Goal: Transaction & Acquisition: Obtain resource

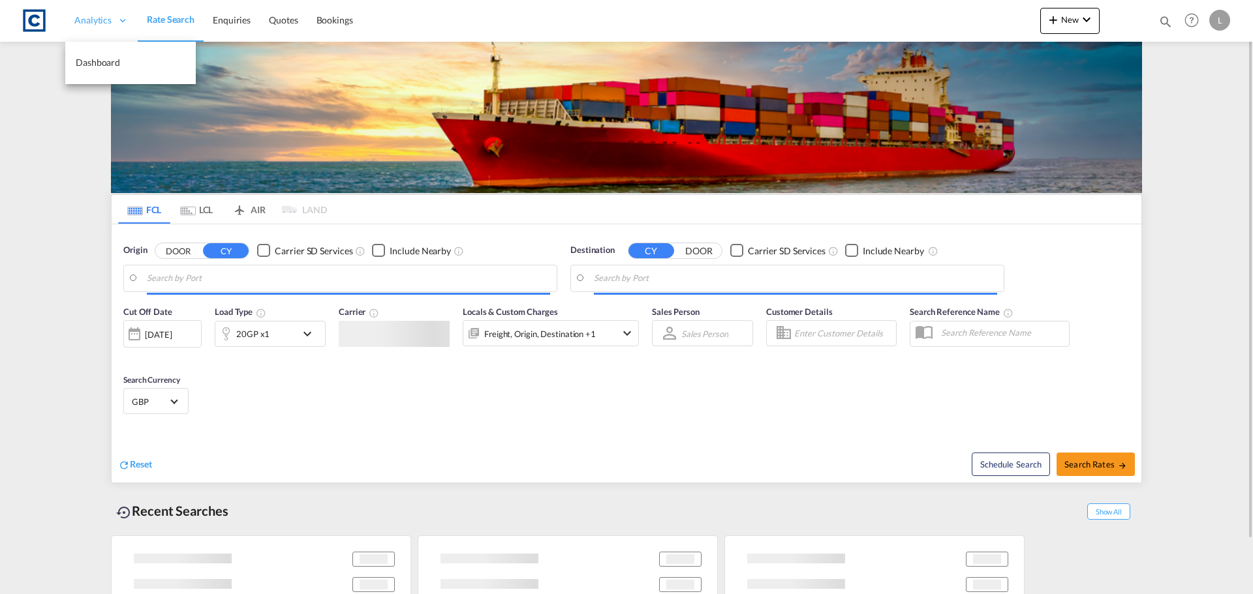
type input "GB-M22, Manchester"
type input "Sohar, OMSOH"
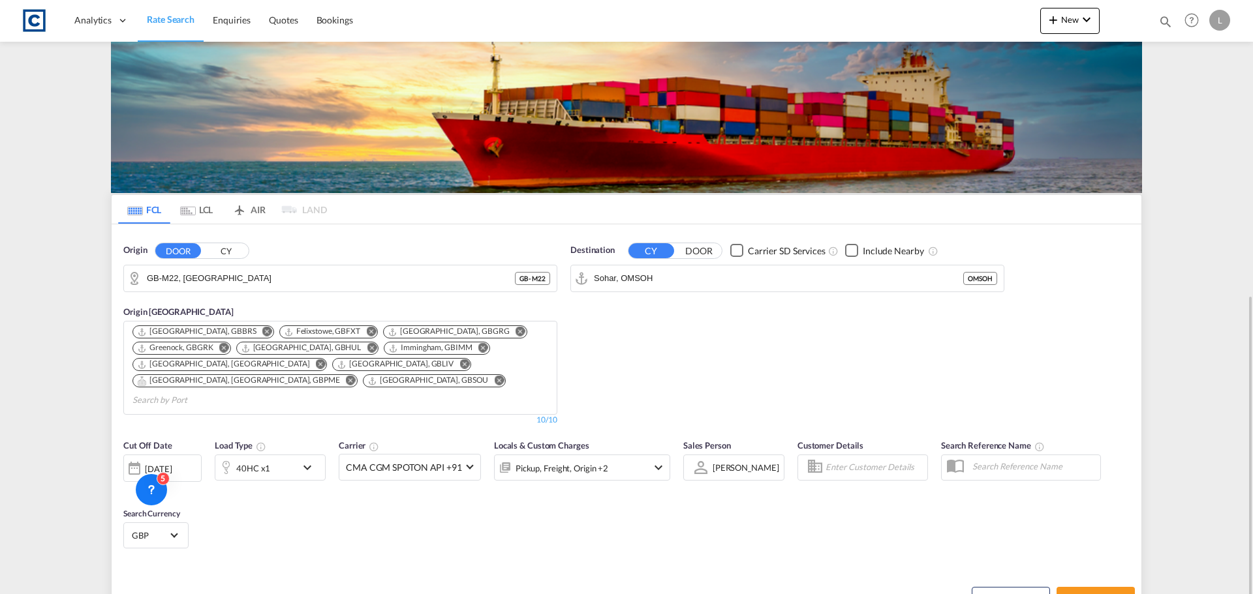
scroll to position [166, 0]
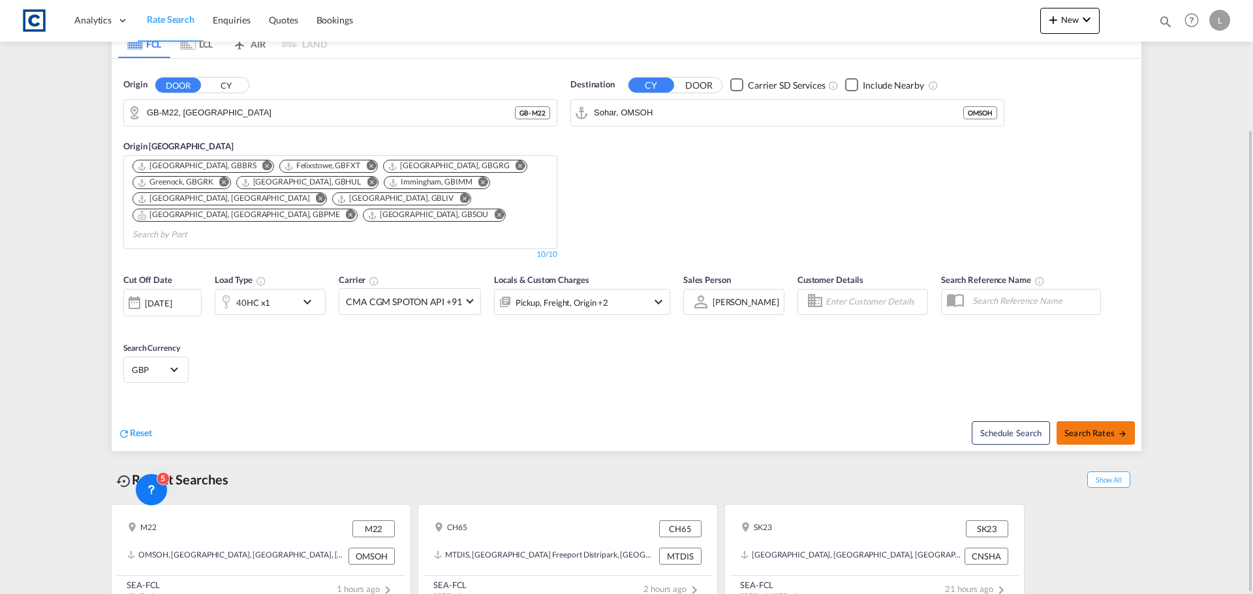
click at [1120, 426] on button "Search Rates" at bounding box center [1095, 432] width 78 height 23
type input "M22 to OMSOH / 13 Aug 2025"
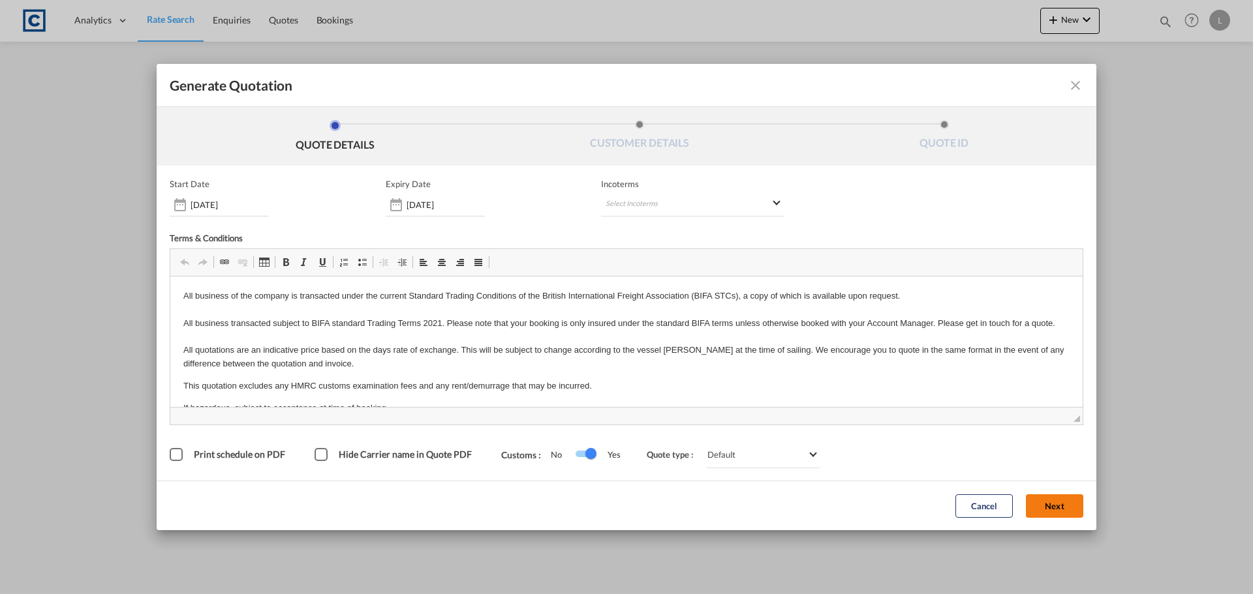
click at [1072, 511] on button "Next" at bounding box center [1054, 506] width 57 height 23
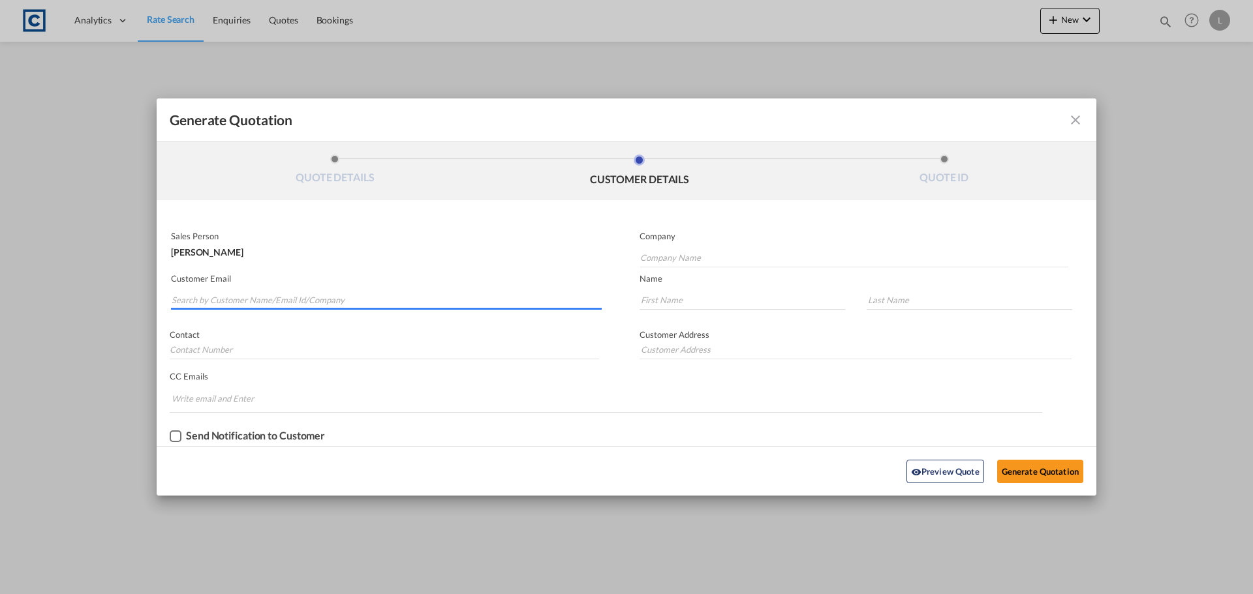
click at [358, 300] on input "Search by Customer Name/Email Id/Company" at bounding box center [387, 300] width 430 height 20
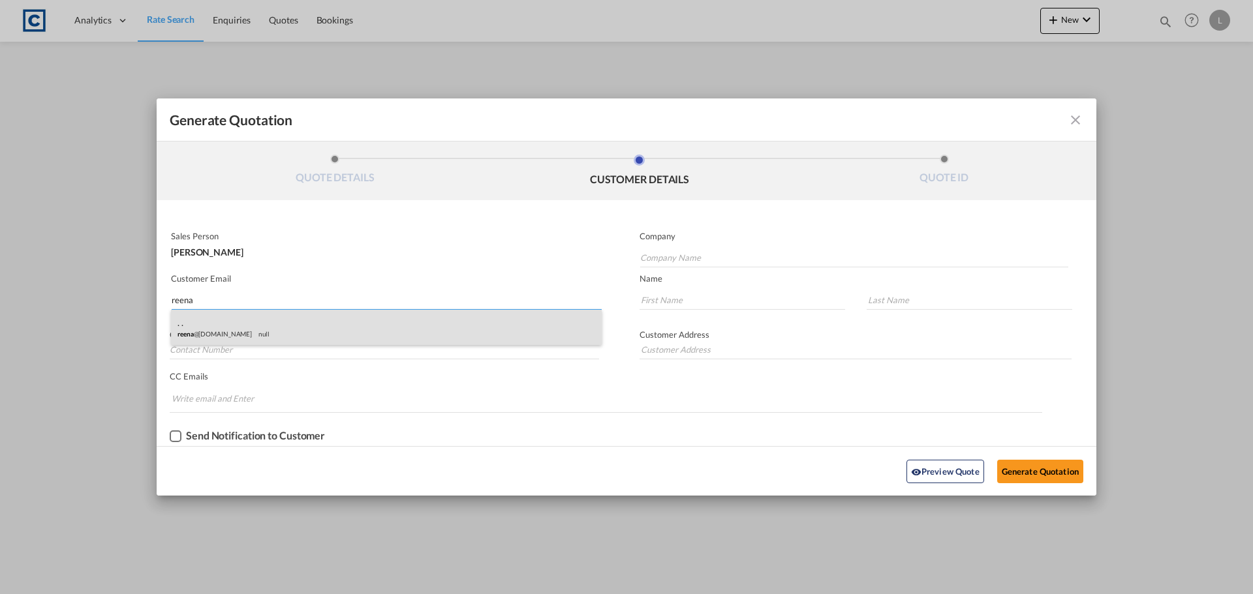
type input "reena"
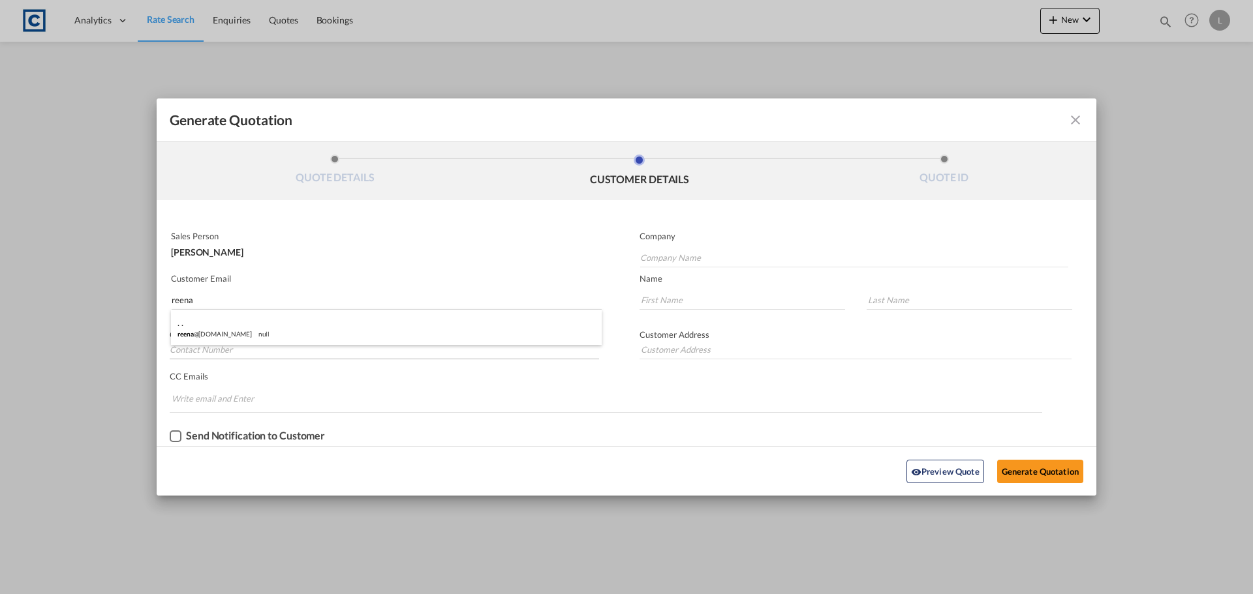
drag, startPoint x: 236, startPoint y: 327, endPoint x: 394, endPoint y: 343, distance: 158.7
click at [236, 327] on div ". . reena @interken.com null" at bounding box center [386, 327] width 431 height 35
type input "Interken Freighters Uk Ltd"
type input "reena@interken.com"
type input "."
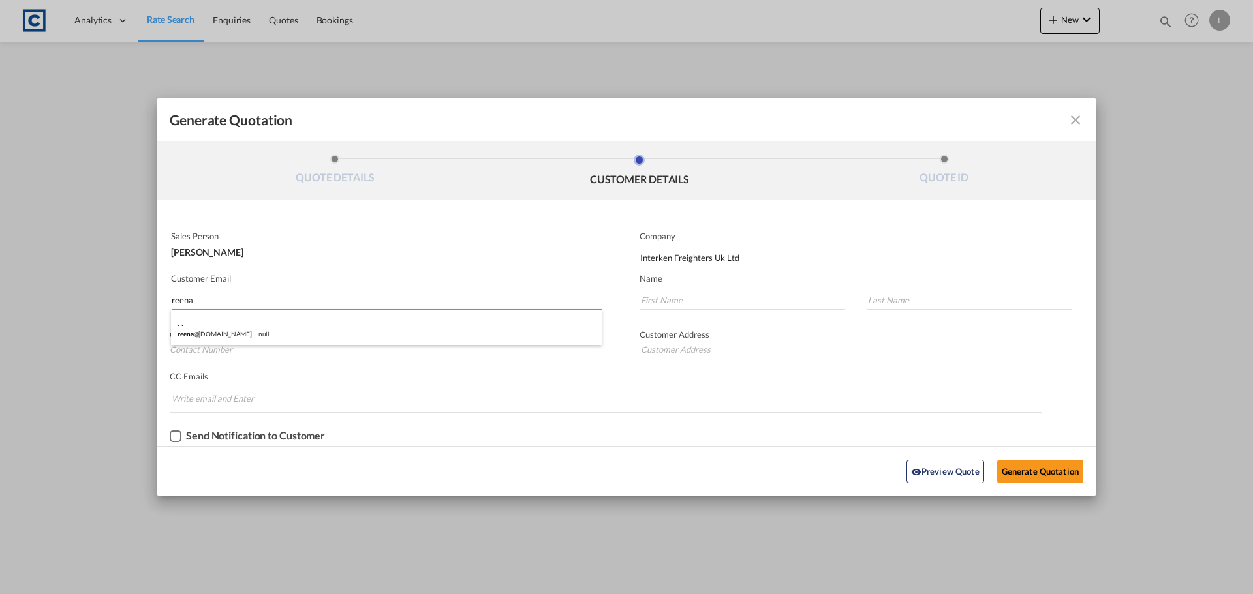
type input "."
type input "TW14 0XQ"
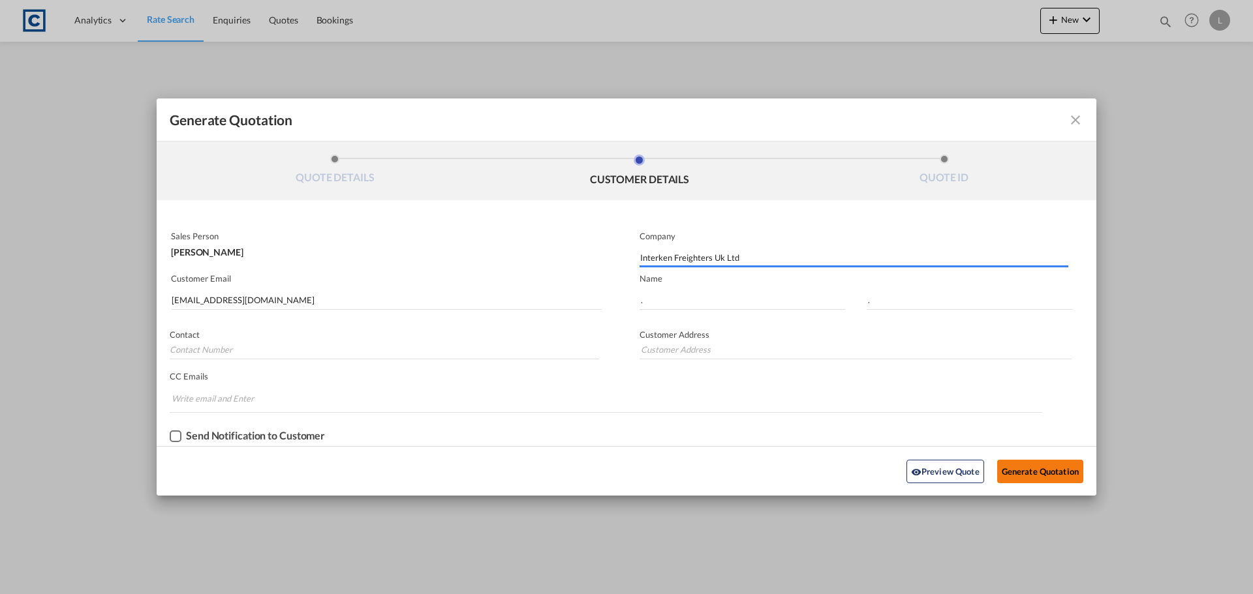
click at [1040, 465] on button "Generate Quotation" at bounding box center [1040, 471] width 86 height 23
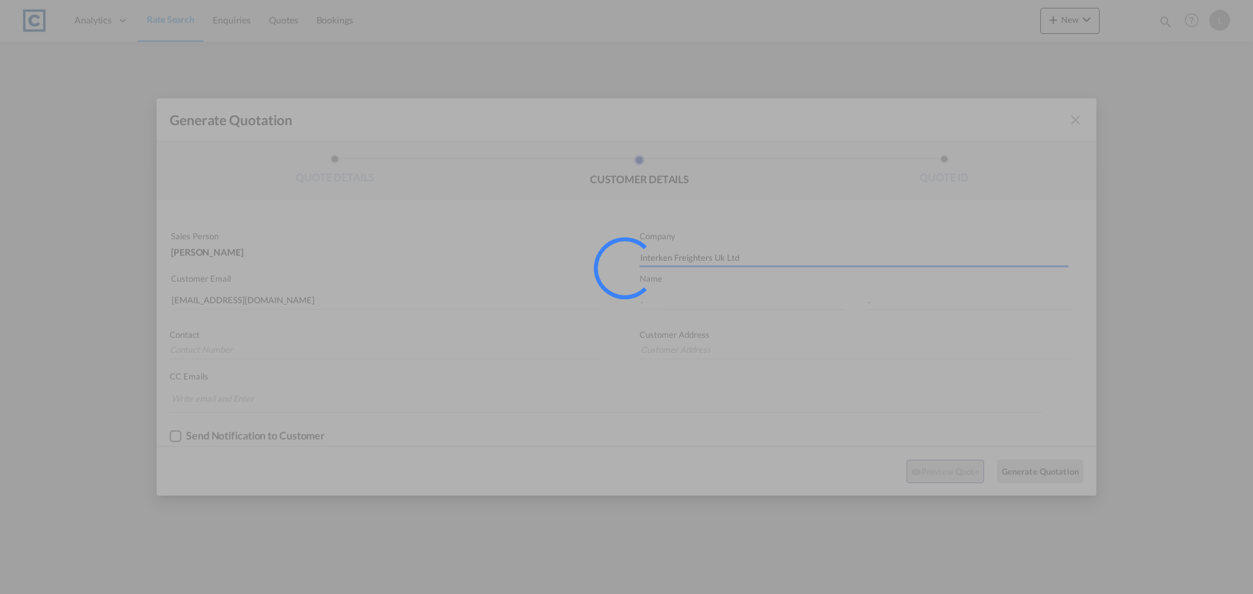
type input "TW14 0XQ"
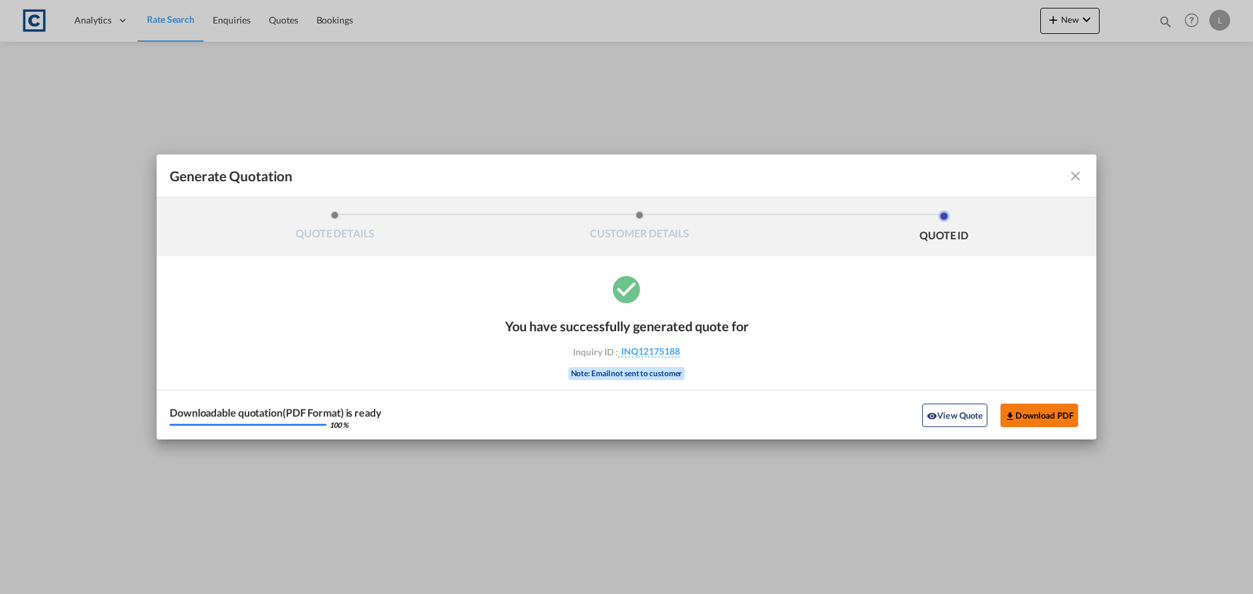
click at [1031, 414] on button "Download PDF" at bounding box center [1039, 415] width 78 height 23
click at [1076, 174] on md-icon "icon-close fg-AAA8AD cursor m-0" at bounding box center [1075, 176] width 16 height 16
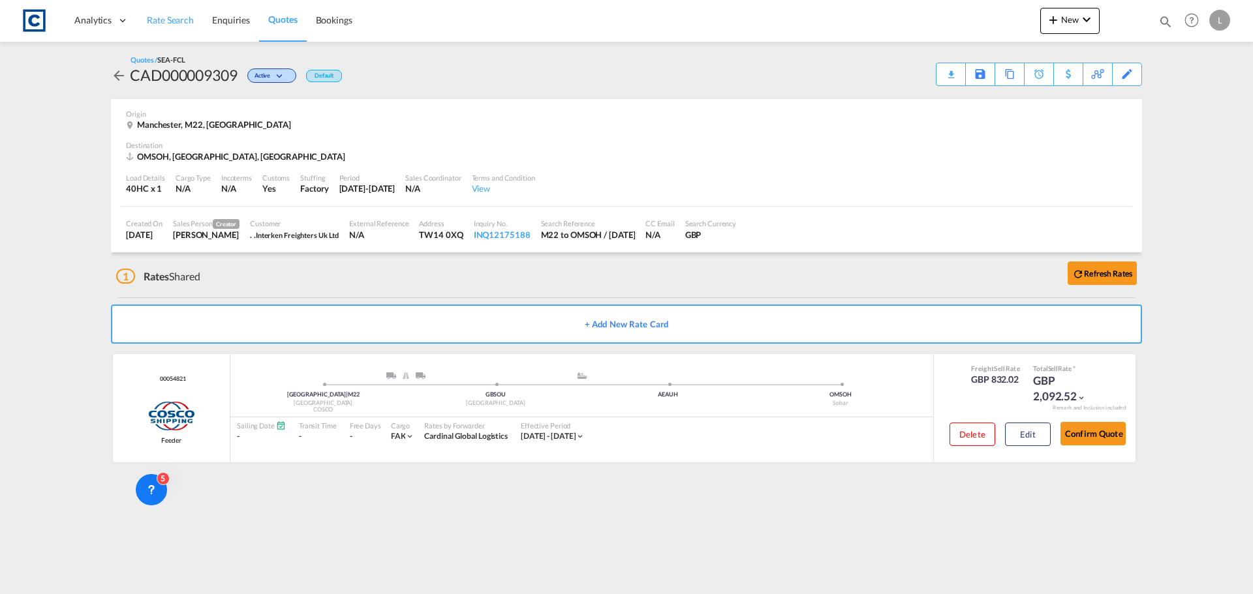
drag, startPoint x: 179, startPoint y: 22, endPoint x: 186, endPoint y: 33, distance: 12.3
click at [180, 22] on span "Rate Search" at bounding box center [170, 19] width 47 height 11
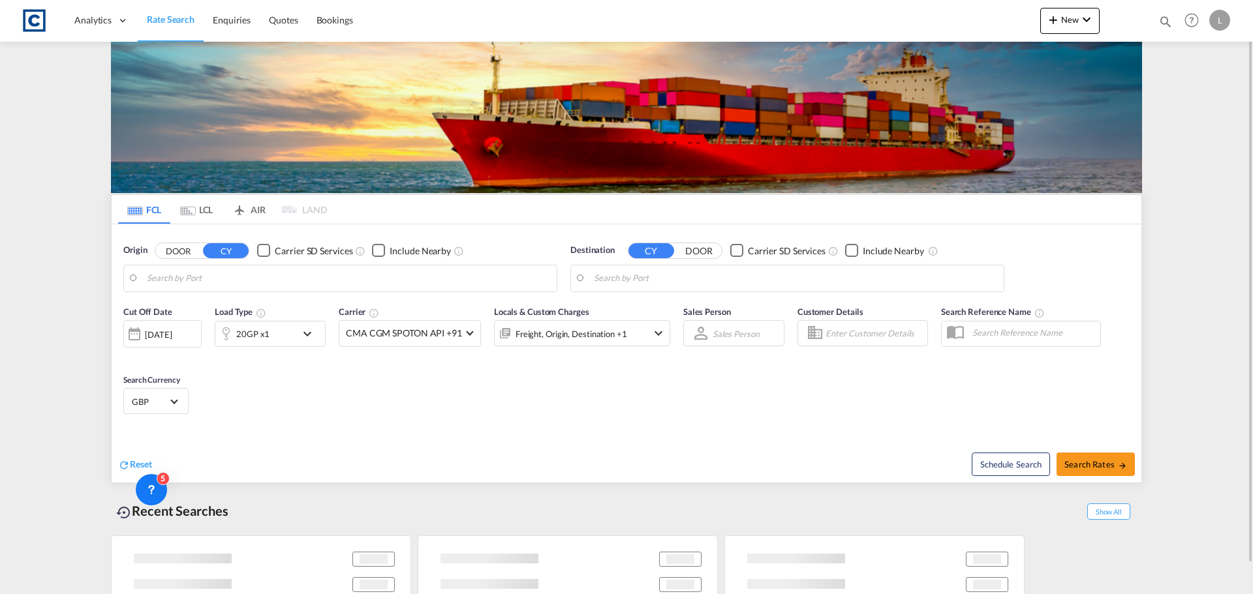
type input "GB-M22, Manchester"
type input "Sohar, OMSOH"
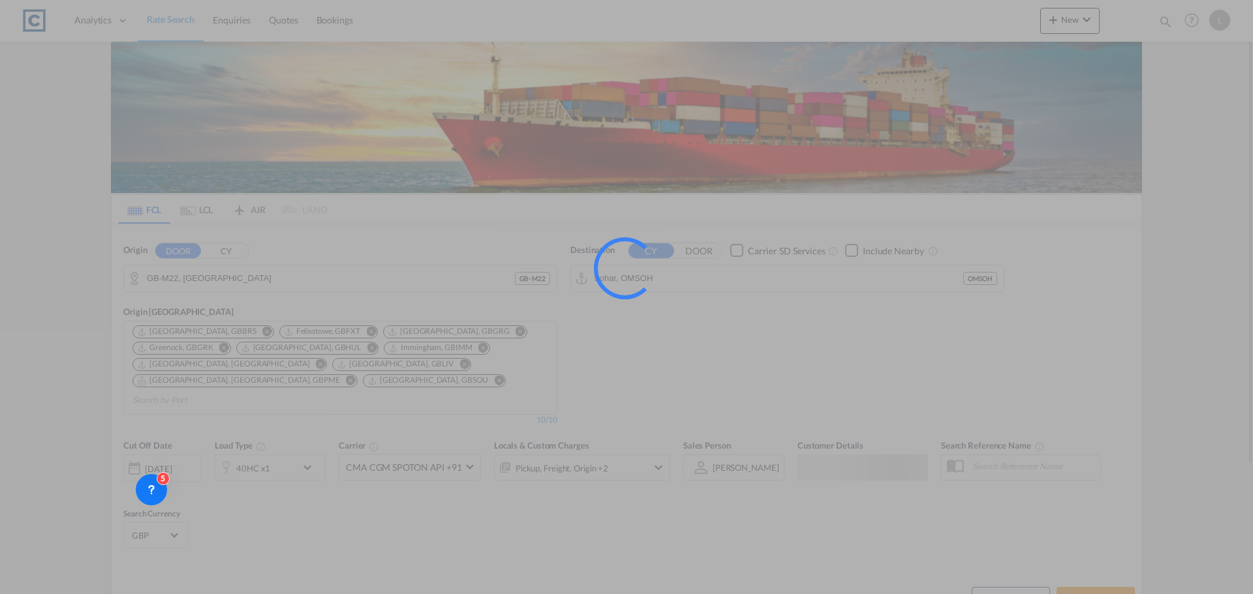
click at [165, 281] on div at bounding box center [626, 297] width 1253 height 594
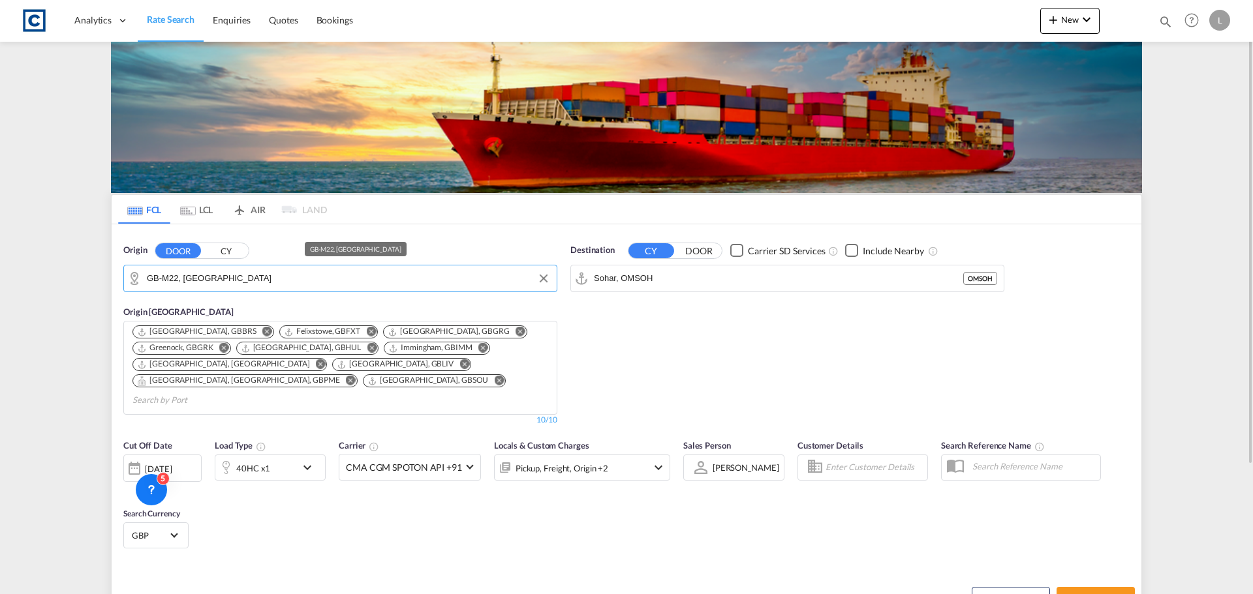
click at [165, 281] on input "GB-M22, Manchester" at bounding box center [348, 279] width 403 height 20
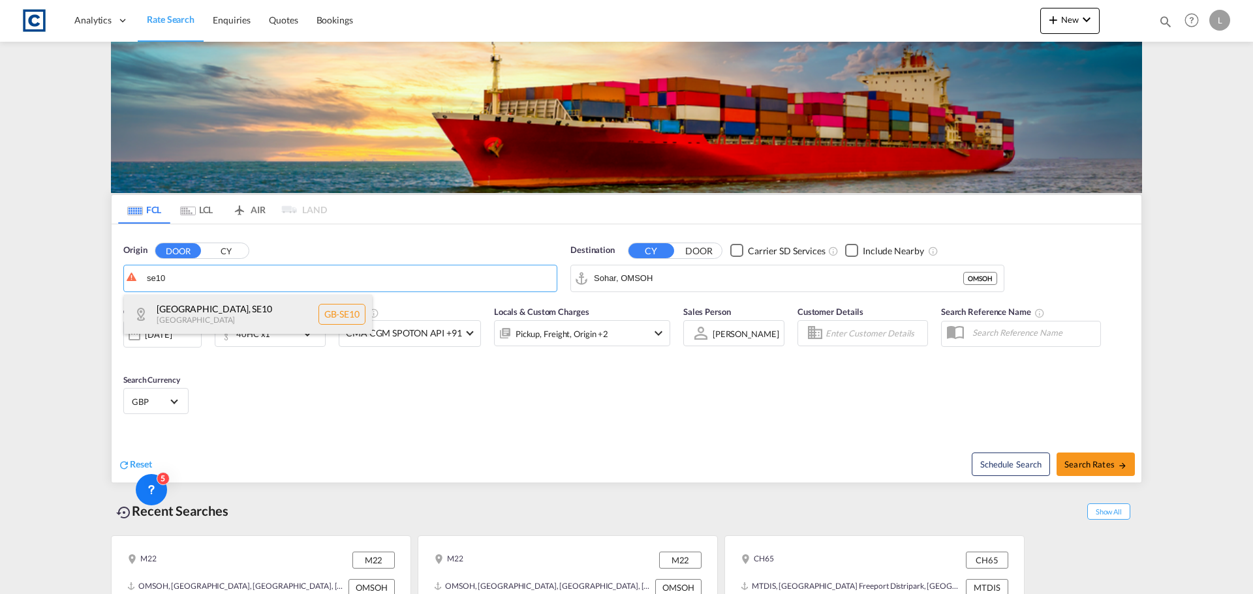
click at [233, 303] on div "Greenwich , SE10 United Kingdom GB-SE10" at bounding box center [248, 314] width 248 height 39
type input "GB-SE10, [GEOGRAPHIC_DATA]"
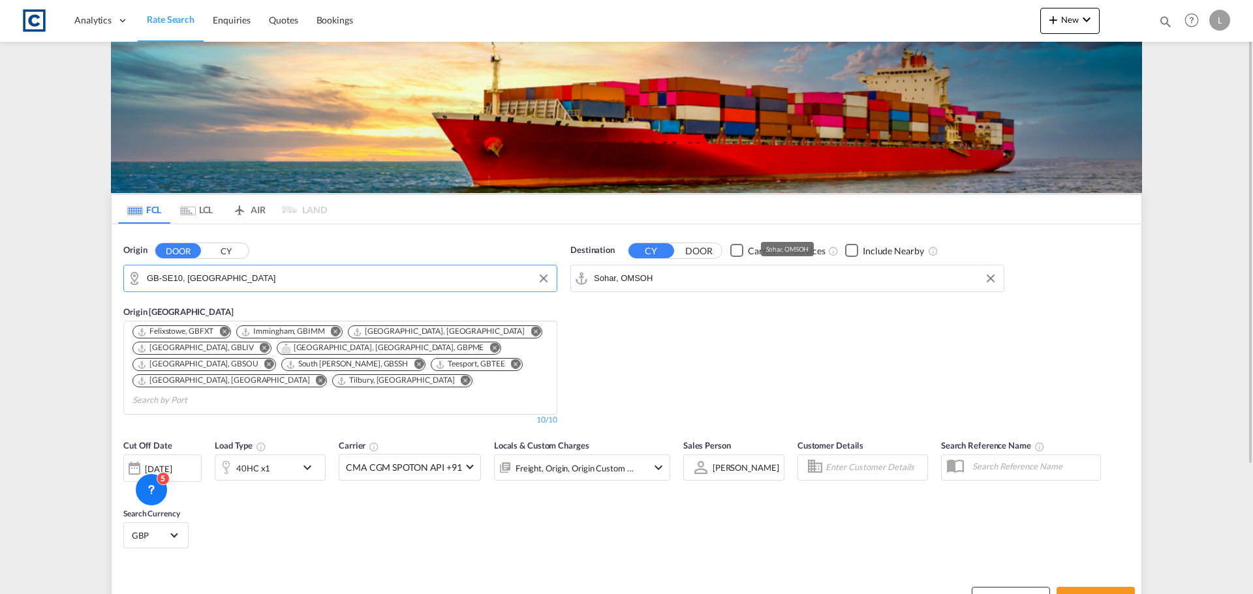
click at [631, 277] on input "Sohar, OMSOH" at bounding box center [795, 279] width 403 height 20
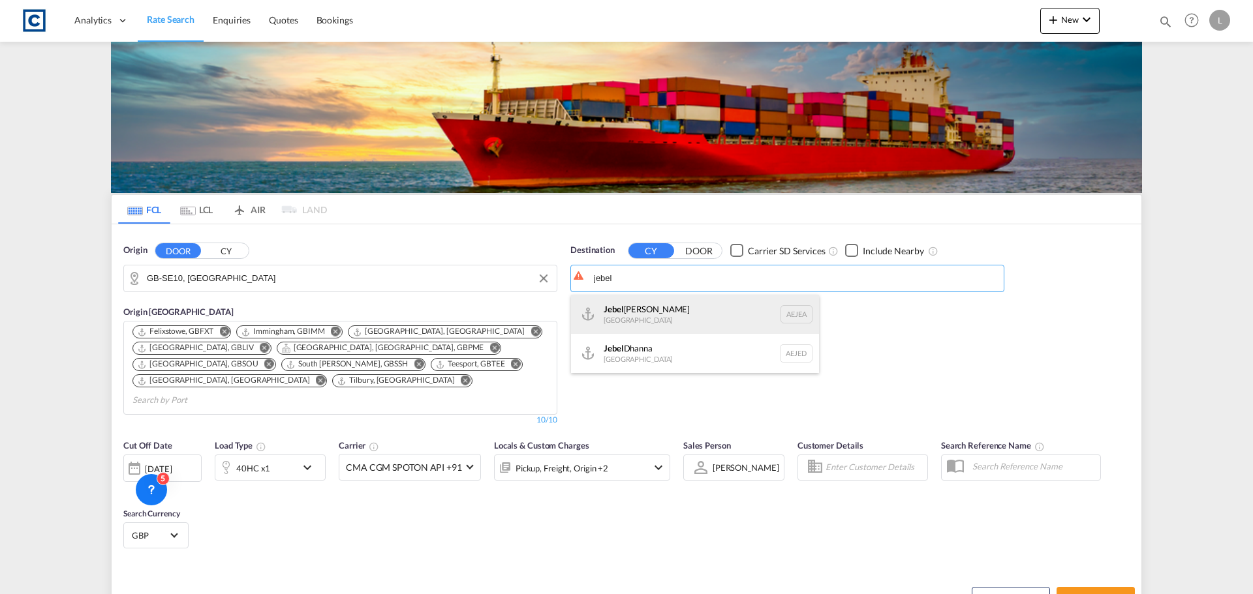
click at [750, 311] on div "Jebel Ali United Arab Emirates AEJEA" at bounding box center [695, 314] width 248 height 39
type input "[GEOGRAPHIC_DATA], [GEOGRAPHIC_DATA]"
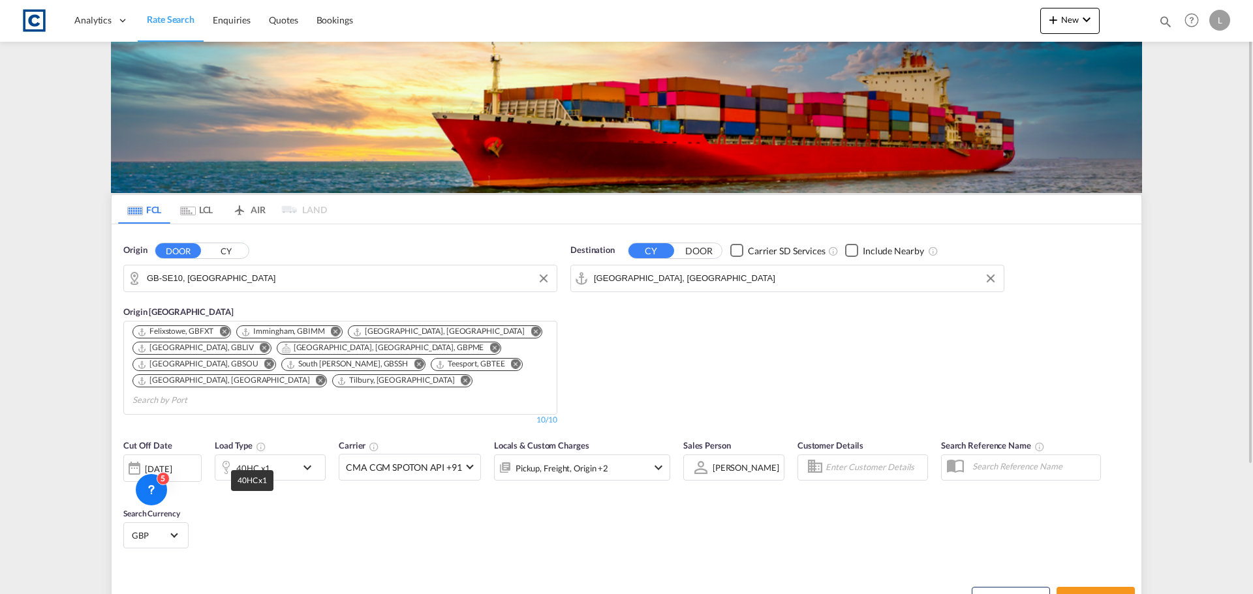
click at [268, 459] on div "40HC x1" at bounding box center [253, 468] width 34 height 18
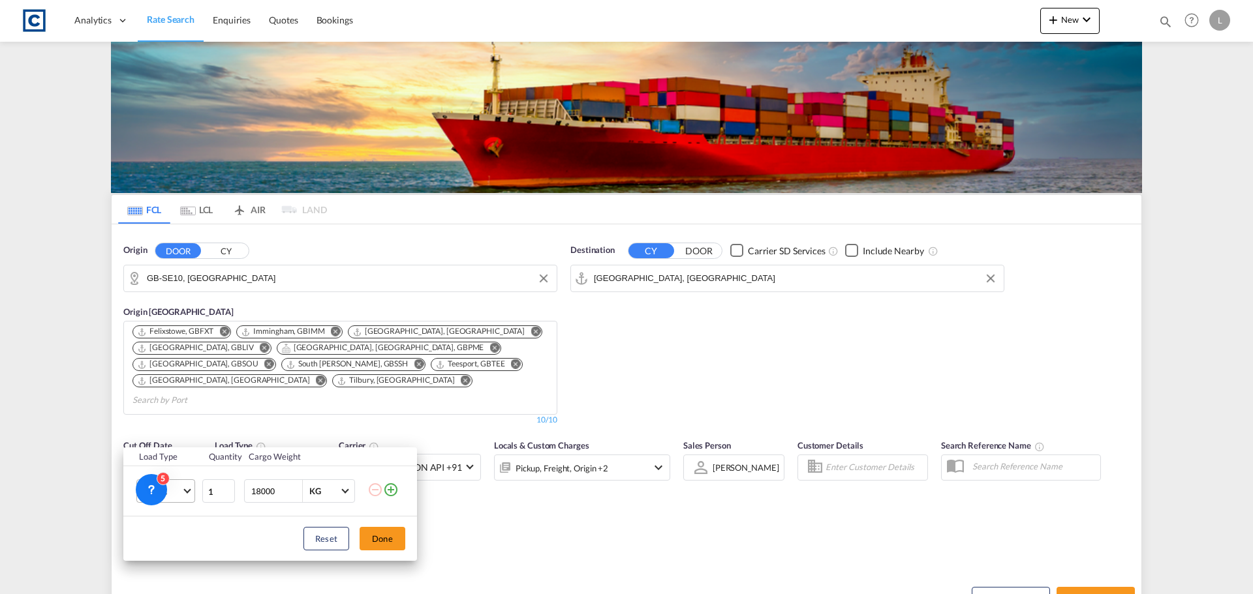
click at [188, 498] on md-select-value "40HC" at bounding box center [168, 491] width 52 height 22
click at [171, 462] on md-option "40GP" at bounding box center [177, 460] width 89 height 31
click at [395, 538] on button "Done" at bounding box center [382, 538] width 46 height 23
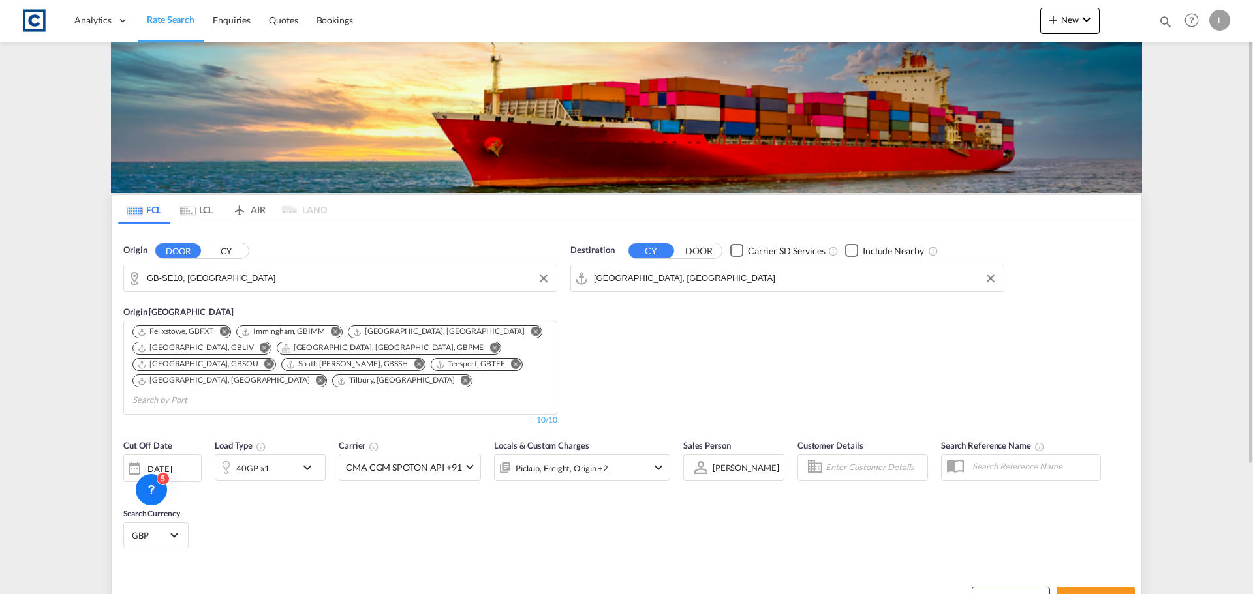
click at [603, 459] on div "Pickup, Freight, Origin +2" at bounding box center [561, 468] width 93 height 18
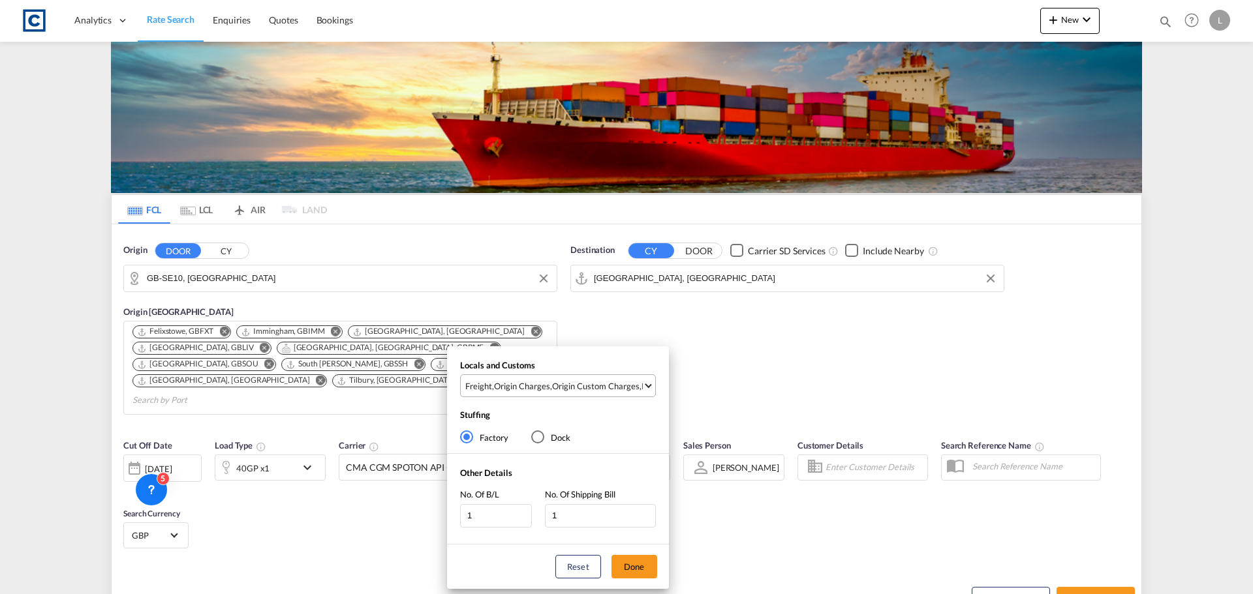
click at [617, 386] on div "Origin Custom Charges" at bounding box center [595, 386] width 87 height 12
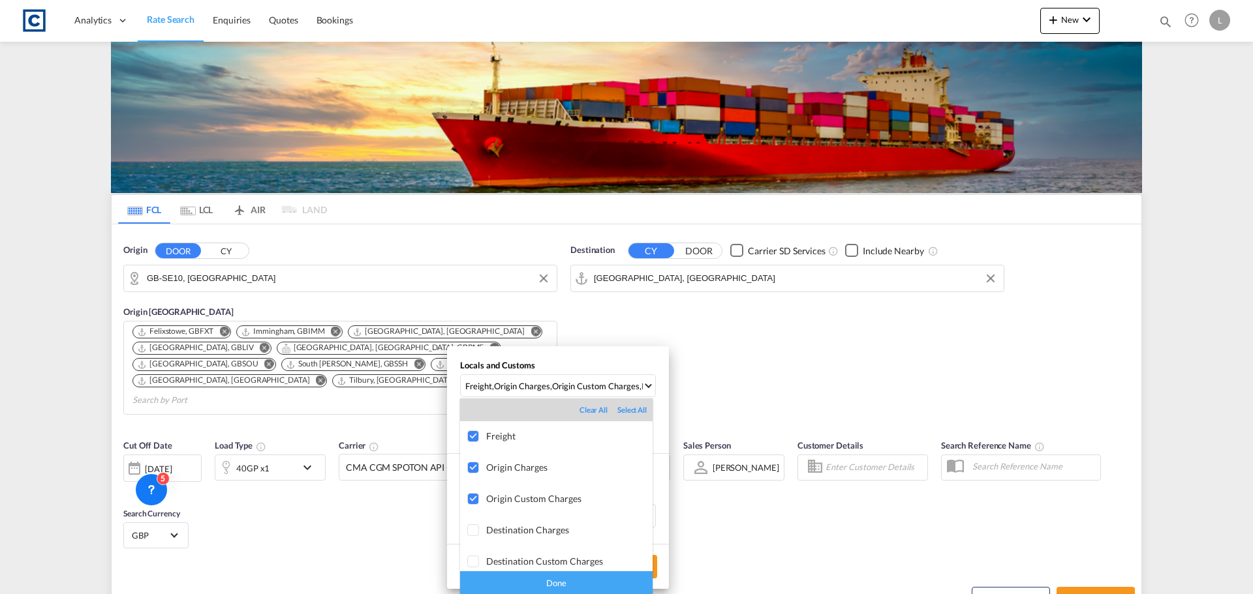
click at [573, 579] on div "Done" at bounding box center [556, 582] width 192 height 23
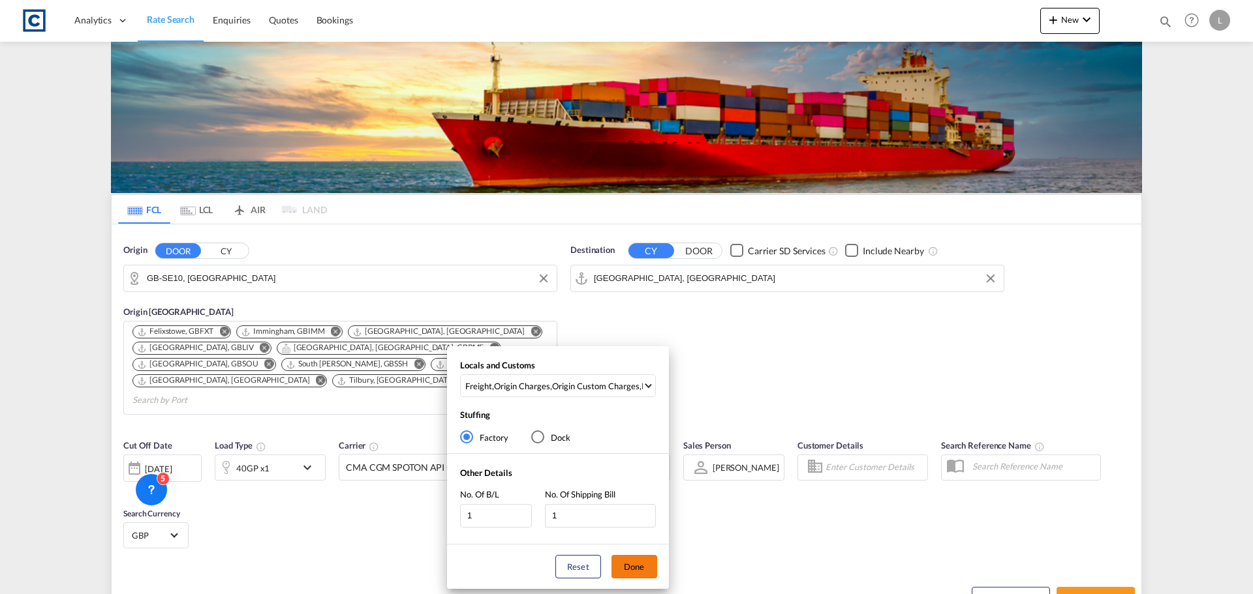
click at [632, 568] on button "Done" at bounding box center [634, 566] width 46 height 23
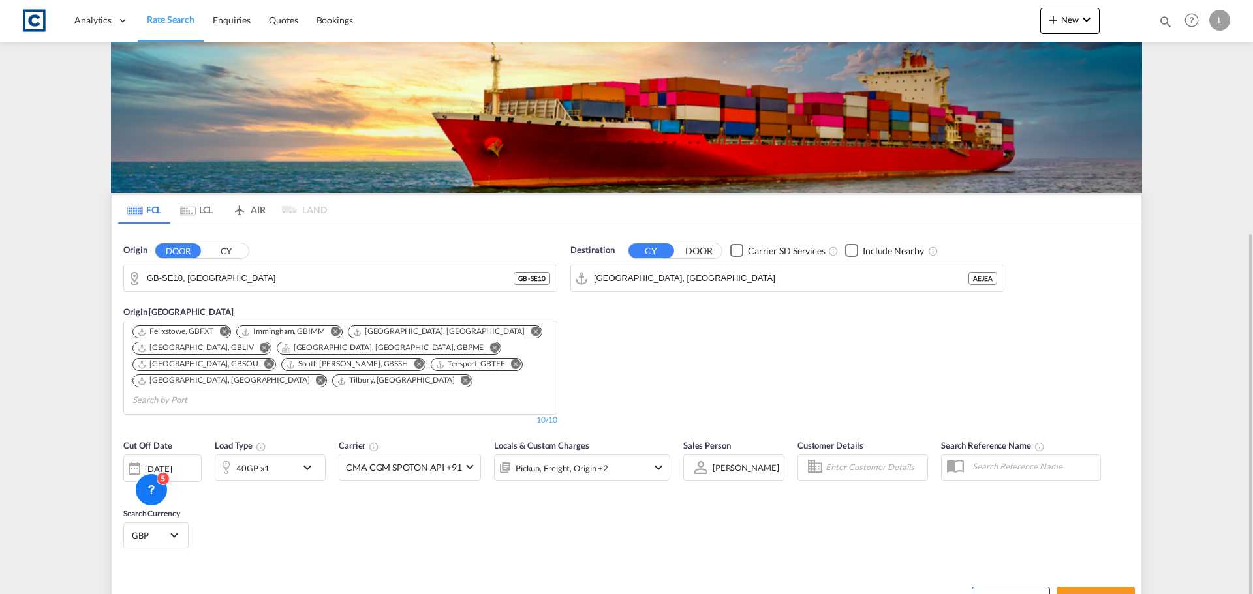
scroll to position [166, 0]
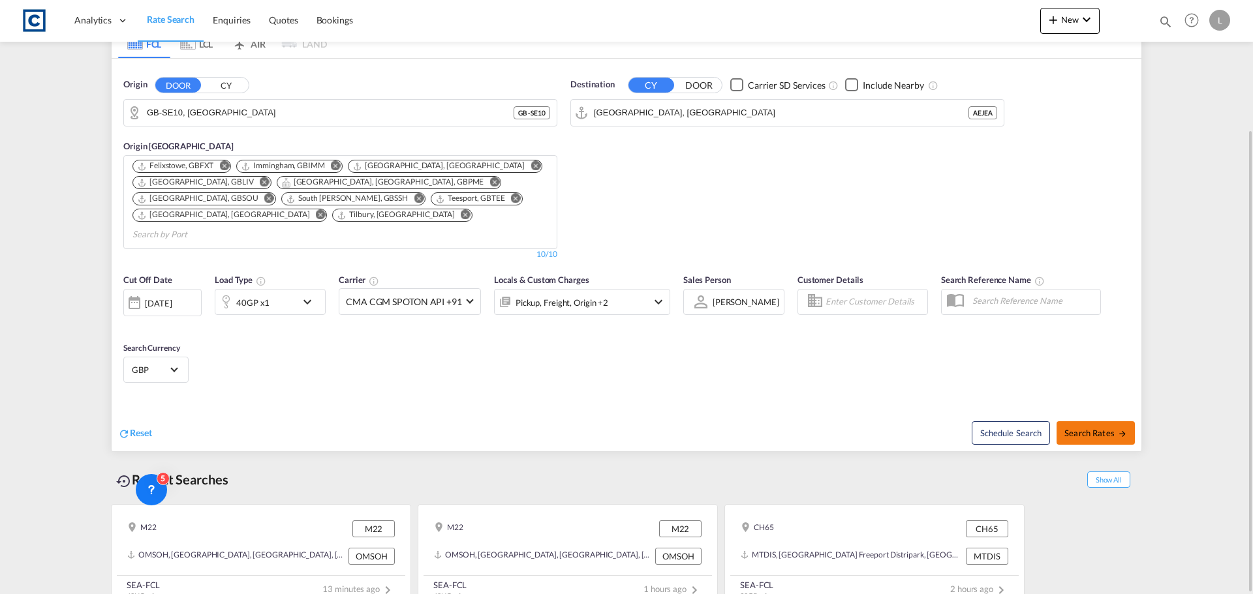
click at [1119, 423] on button "Search Rates" at bounding box center [1095, 432] width 78 height 23
type input "SE10 to AEJEA / 13 Aug 2025"
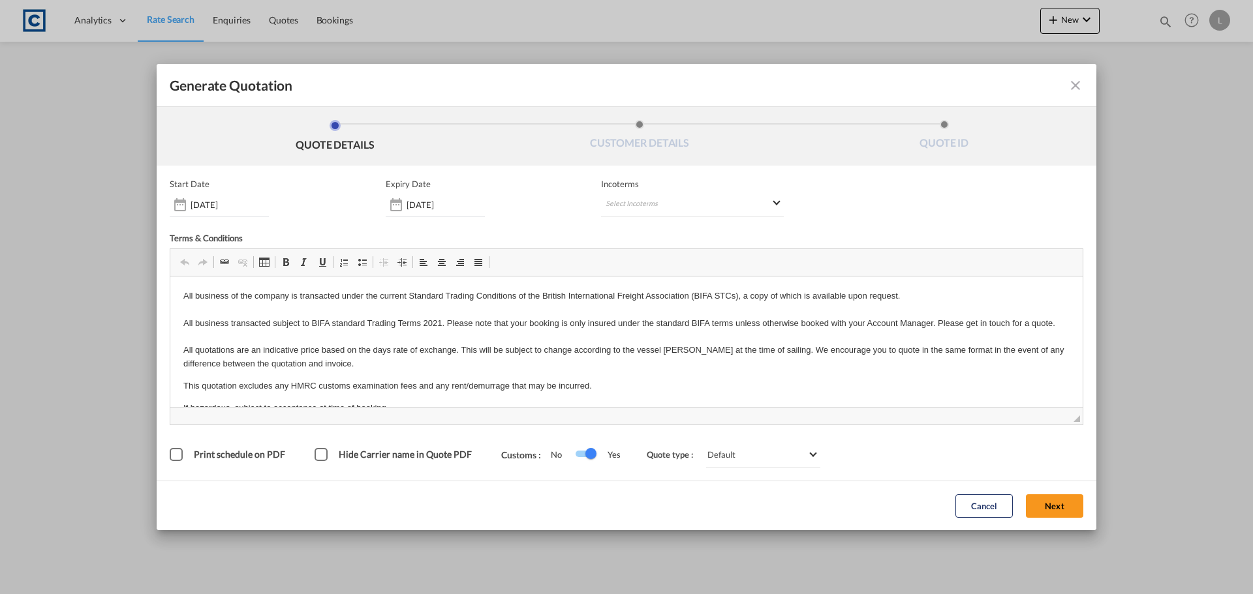
click at [1074, 519] on div "Cancel Next" at bounding box center [1019, 506] width 141 height 36
click at [1067, 510] on button "Next" at bounding box center [1054, 506] width 57 height 23
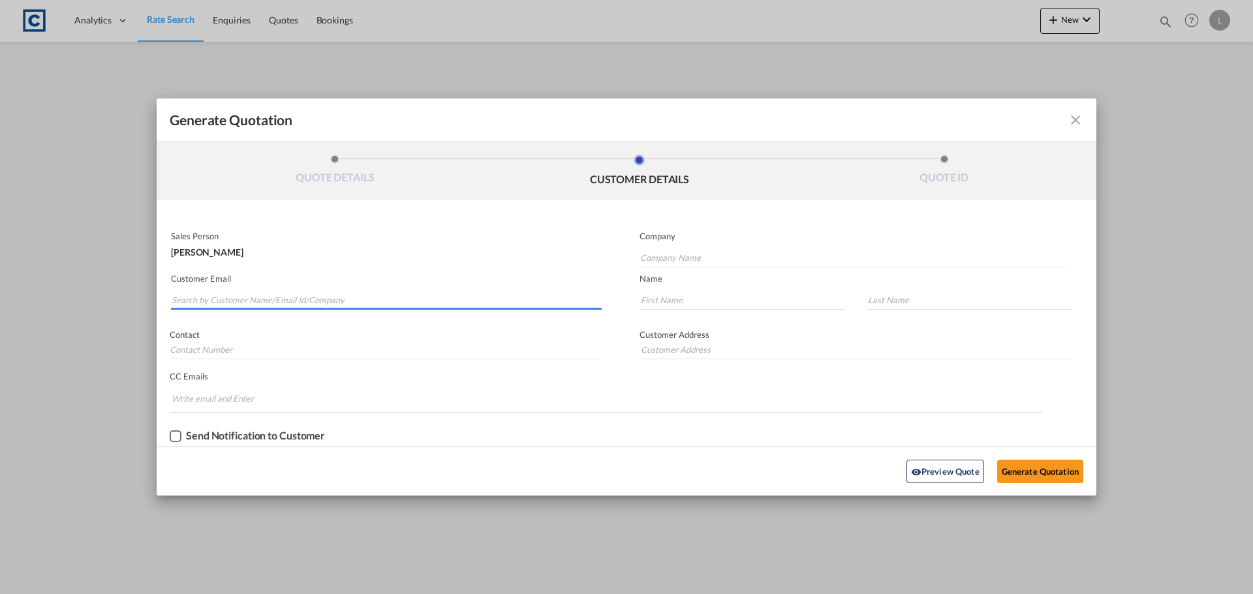
click at [400, 293] on input "Search by Customer Name/Email Id/Company" at bounding box center [387, 300] width 430 height 20
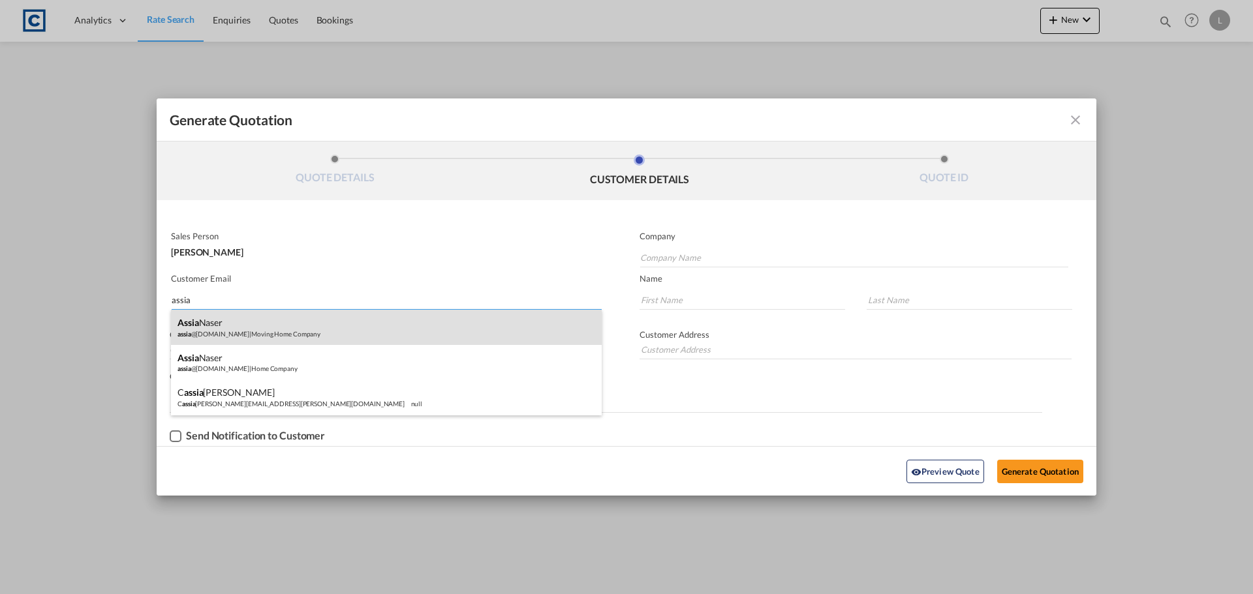
type input "assia"
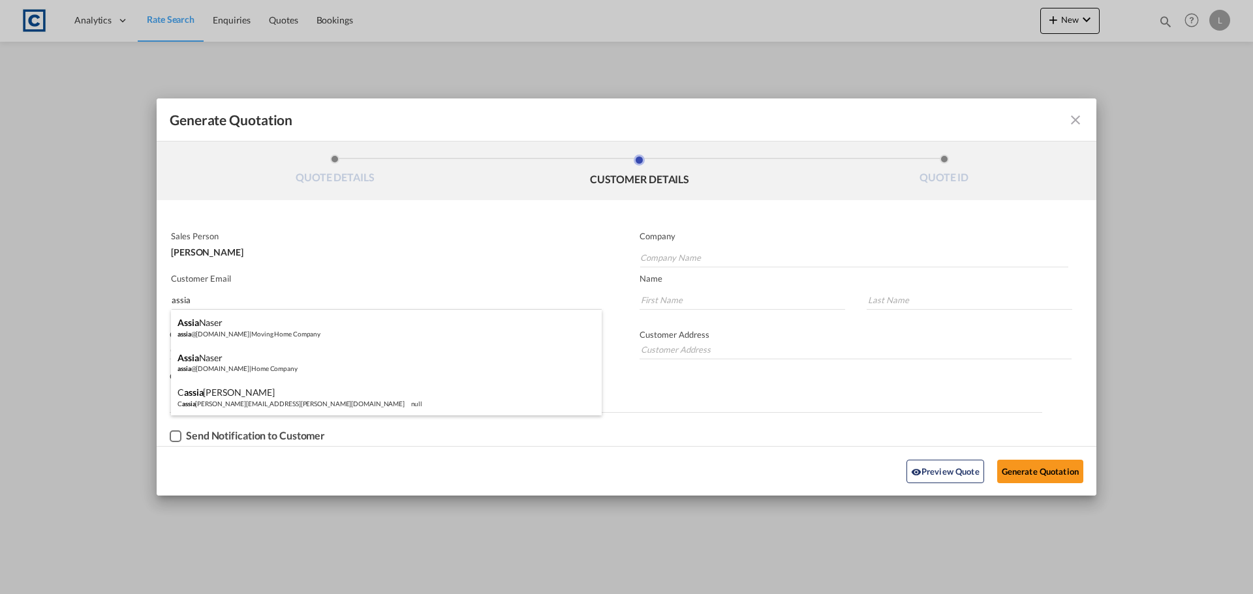
drag, startPoint x: 261, startPoint y: 336, endPoint x: 320, endPoint y: 385, distance: 76.4
click at [261, 336] on div "Assia Naser assia @movinghomecompnay.com | Moving Home Company" at bounding box center [386, 327] width 431 height 35
type input "Moving Home Company"
type input "assia@movinghomecompnay.com"
type input "Assia"
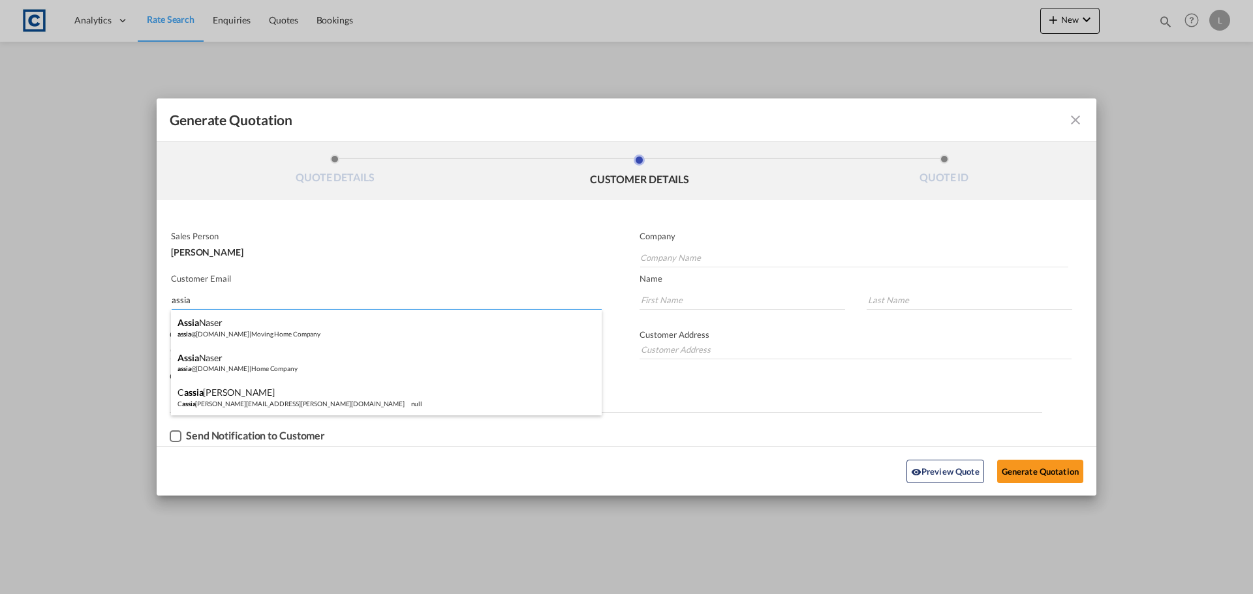
type input "Naser"
type input "14 Horn Lane , London , SE10 0RT, UK"
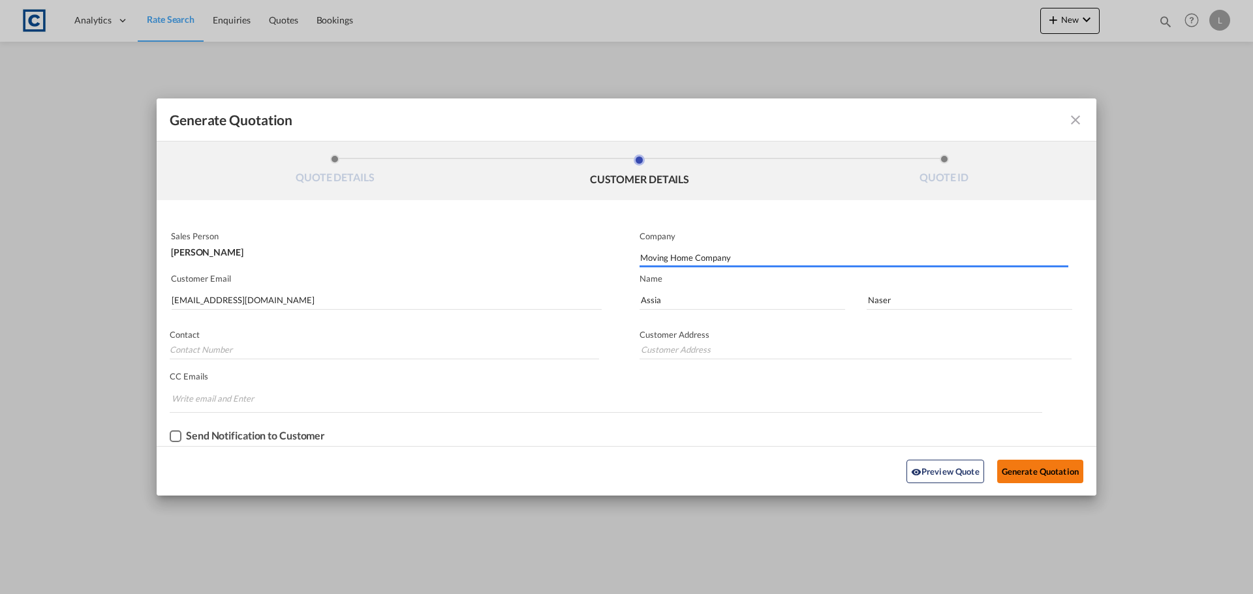
click at [1035, 468] on button "Generate Quotation" at bounding box center [1040, 471] width 86 height 23
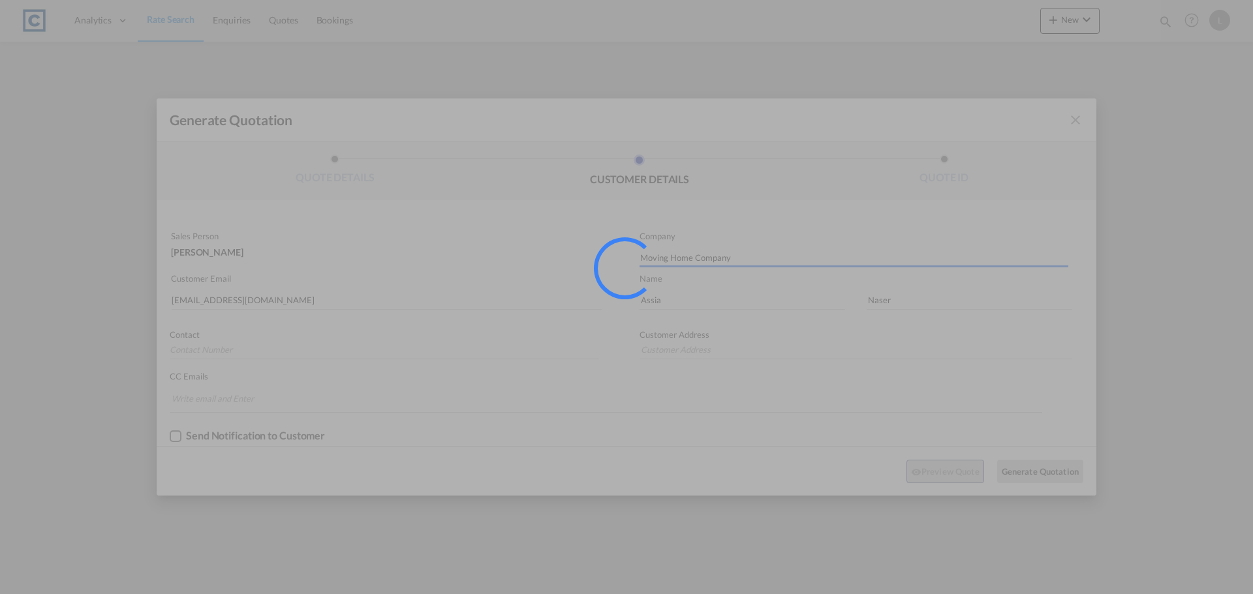
type input "14 Horn Lane , London , SE10 0RT, UK"
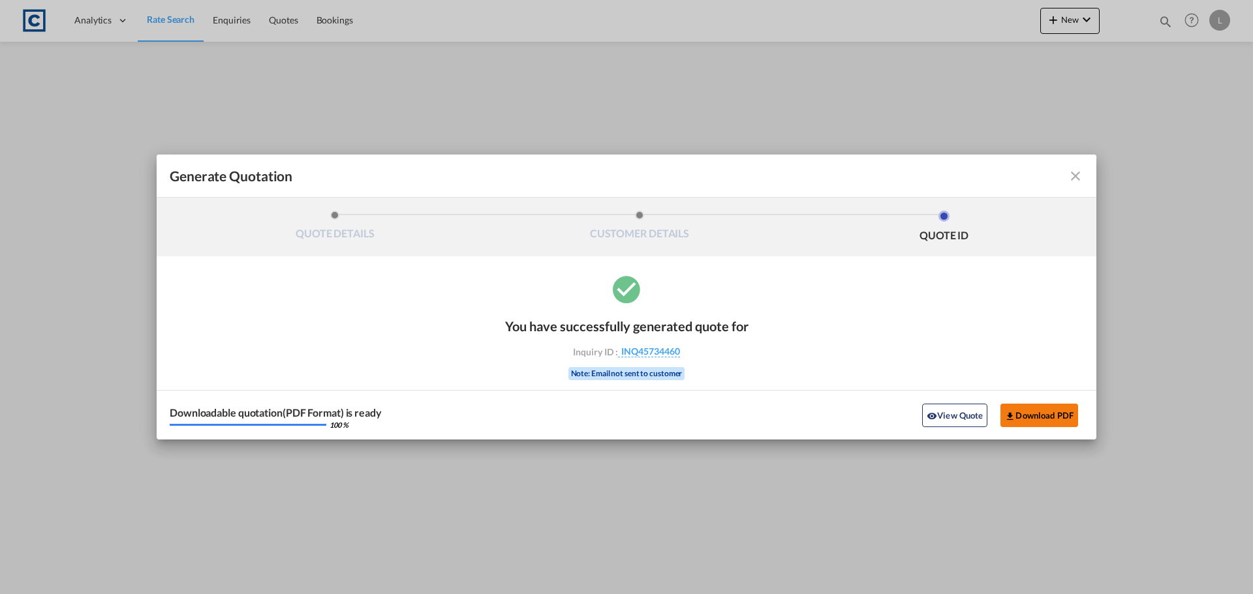
drag, startPoint x: 1078, startPoint y: 418, endPoint x: 1071, endPoint y: 419, distance: 7.4
click at [1075, 419] on div "View Quote Download PDF" at bounding box center [1000, 415] width 166 height 23
click at [1063, 421] on button "Download PDF" at bounding box center [1039, 415] width 78 height 23
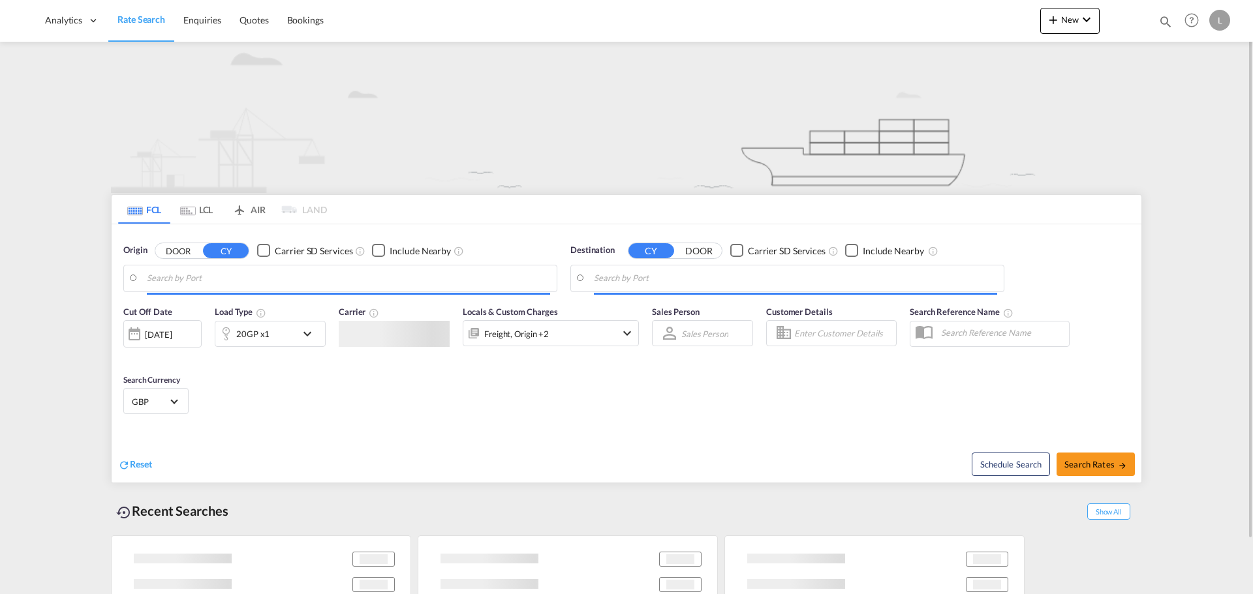
type input "GB-SE10, [GEOGRAPHIC_DATA]"
type input "[GEOGRAPHIC_DATA], [GEOGRAPHIC_DATA]"
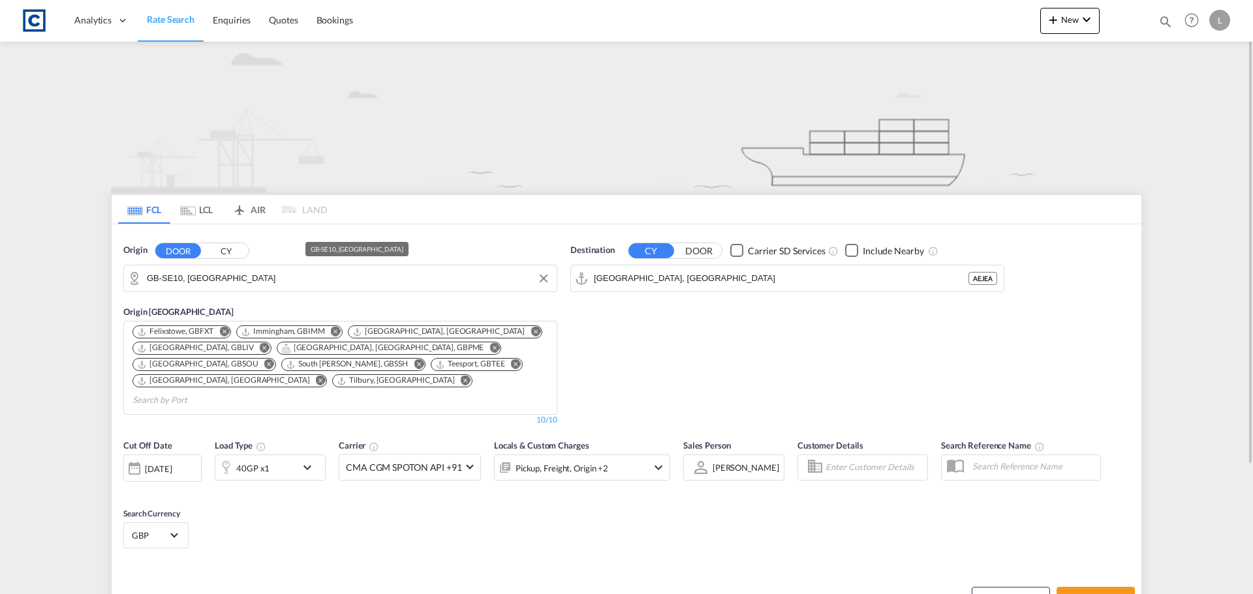
click at [250, 264] on div "Origin DOOR CY GB-[GEOGRAPHIC_DATA], [GEOGRAPHIC_DATA]" at bounding box center [340, 268] width 434 height 48
click at [247, 274] on input "GB-SE10, [GEOGRAPHIC_DATA]" at bounding box center [348, 279] width 403 height 20
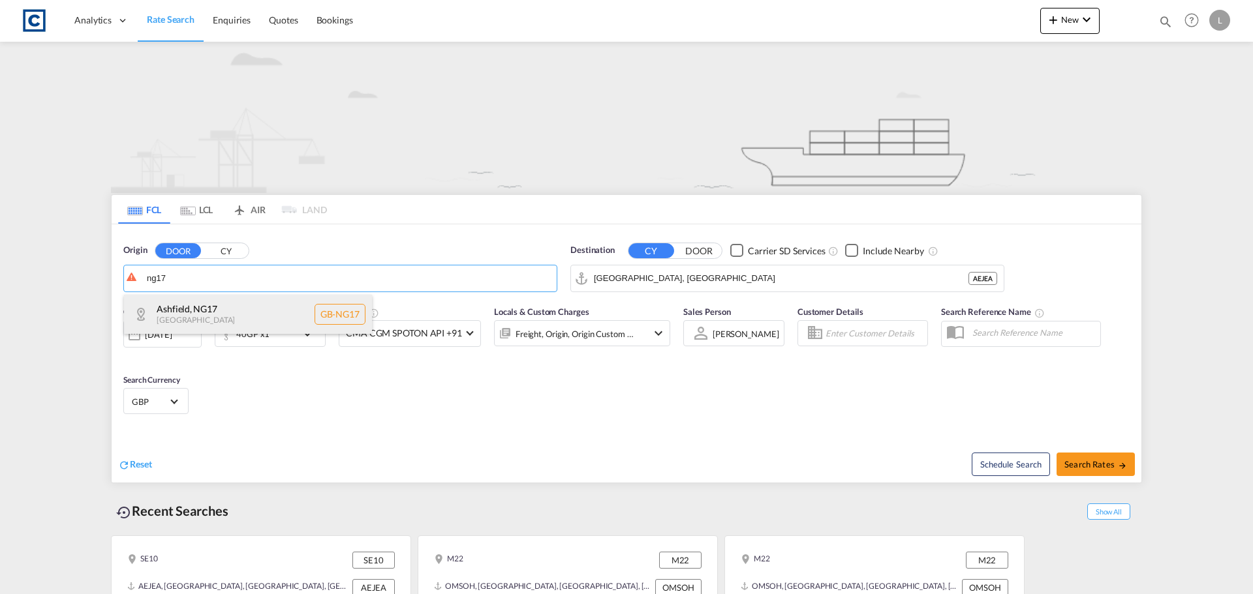
click at [223, 309] on div "Ashfield , NG17 [GEOGRAPHIC_DATA] [GEOGRAPHIC_DATA]-NG17" at bounding box center [248, 314] width 248 height 39
type input "GB-NG17, [GEOGRAPHIC_DATA]"
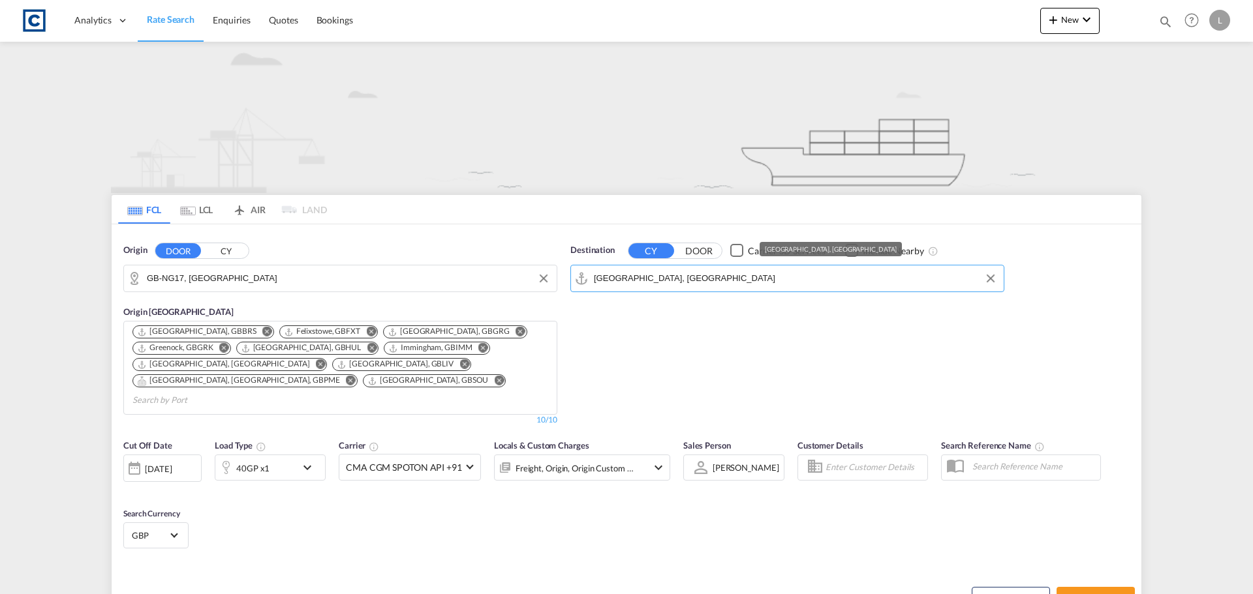
click at [671, 279] on input "[GEOGRAPHIC_DATA], [GEOGRAPHIC_DATA]" at bounding box center [795, 279] width 403 height 20
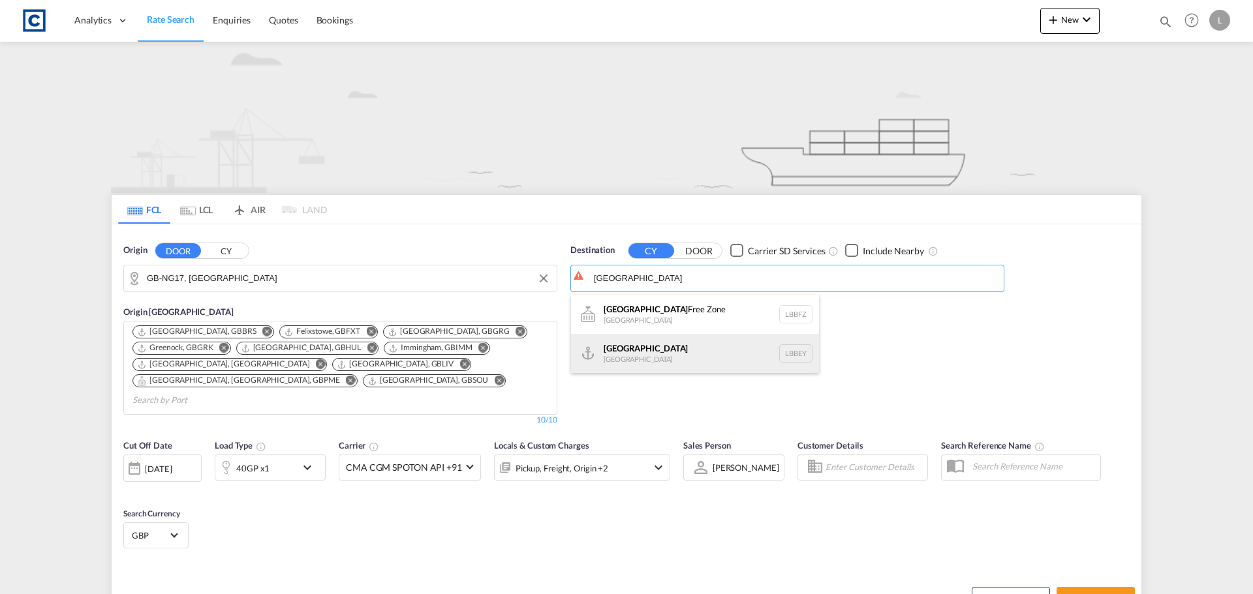
click at [688, 360] on div "Beirut [GEOGRAPHIC_DATA] LBBEY" at bounding box center [695, 353] width 248 height 39
type input "[GEOGRAPHIC_DATA], LBBEY"
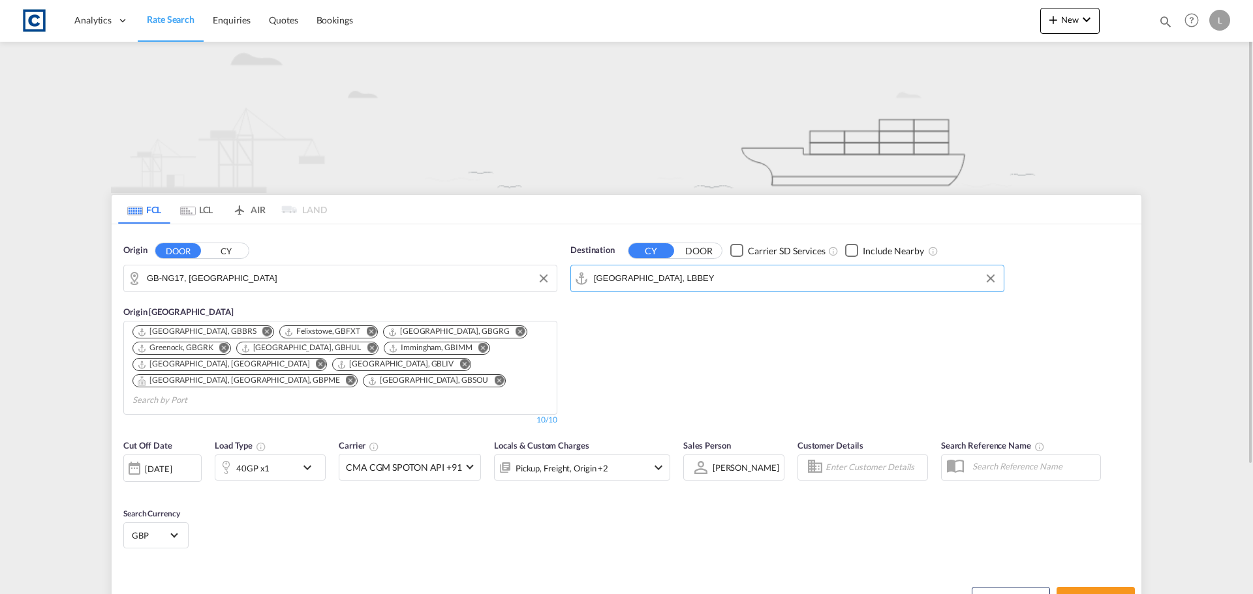
click at [273, 455] on div "40GP x1" at bounding box center [255, 468] width 81 height 26
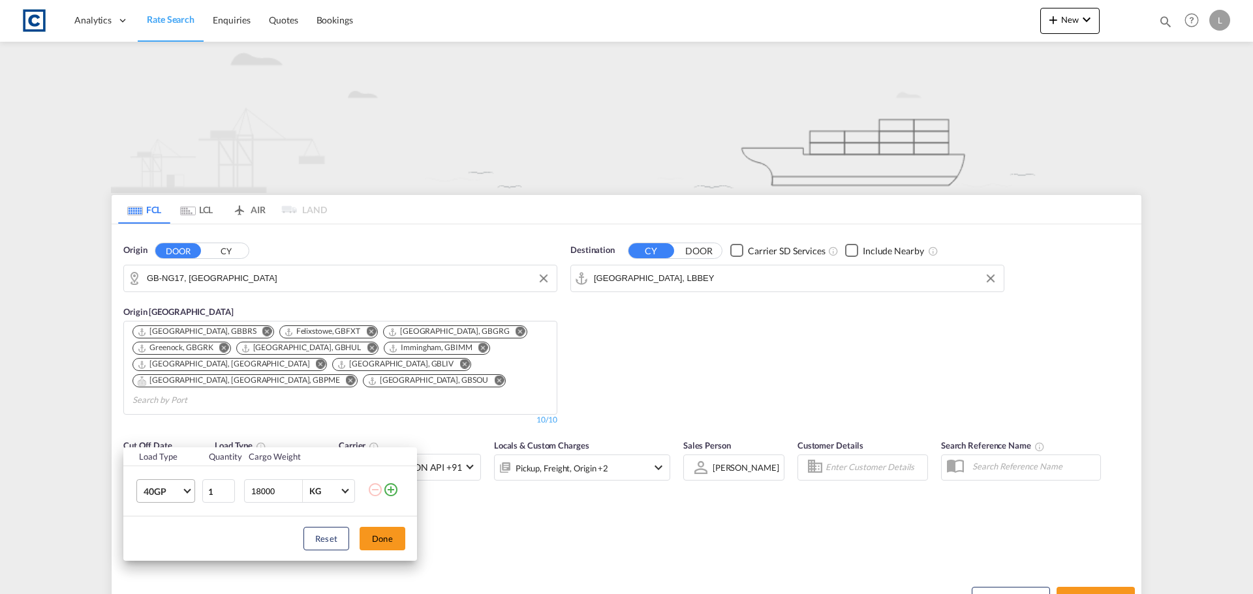
click at [170, 493] on span "40GP" at bounding box center [163, 491] width 38 height 13
click at [166, 564] on md-option "20RE" at bounding box center [177, 562] width 89 height 31
drag, startPoint x: 380, startPoint y: 535, endPoint x: 504, endPoint y: 559, distance: 126.3
click at [384, 537] on button "Done" at bounding box center [382, 538] width 46 height 23
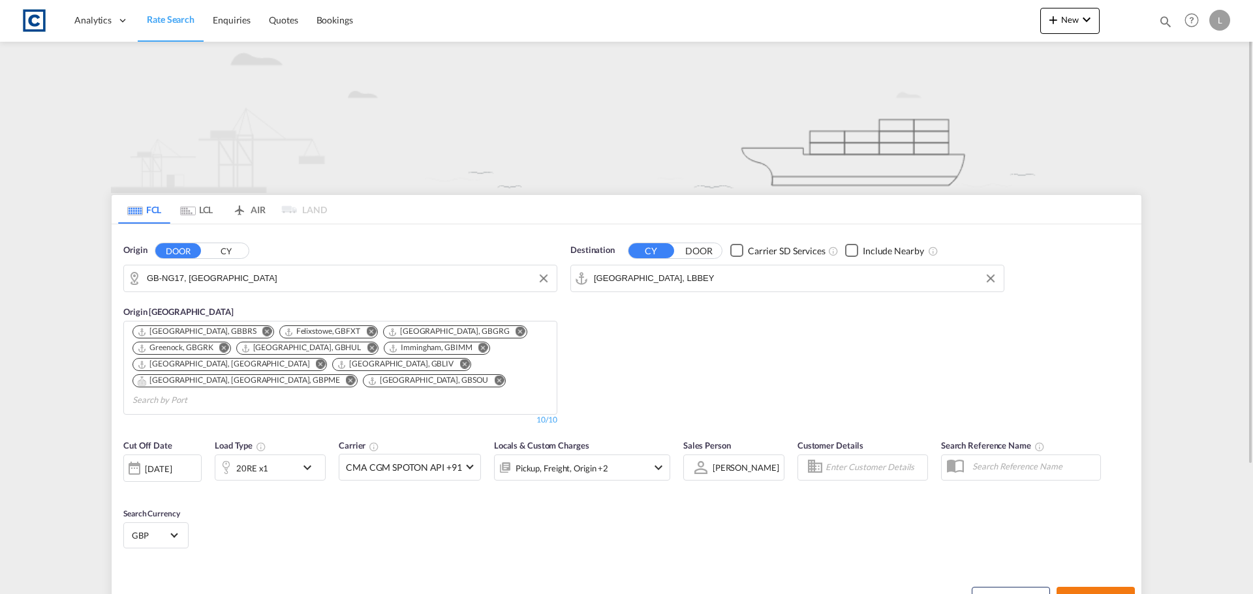
click at [1105, 594] on span "Search Rates" at bounding box center [1095, 599] width 63 height 10
type input "NG17 to LBBEY / [DATE]"
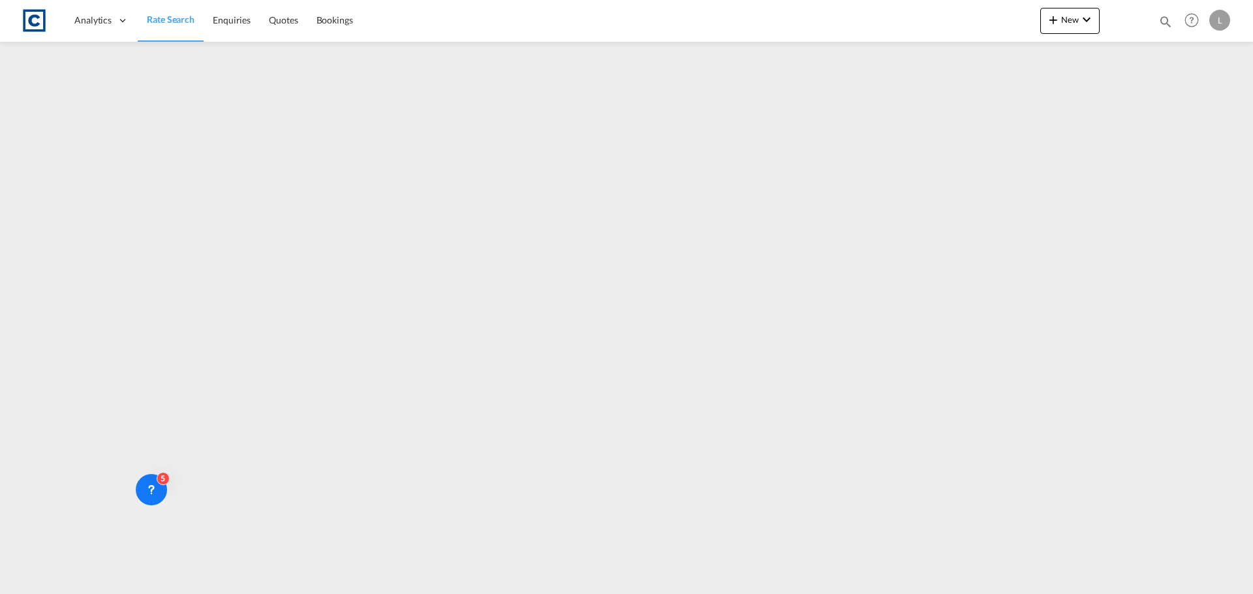
click at [194, 15] on link "Rate Search" at bounding box center [171, 20] width 66 height 42
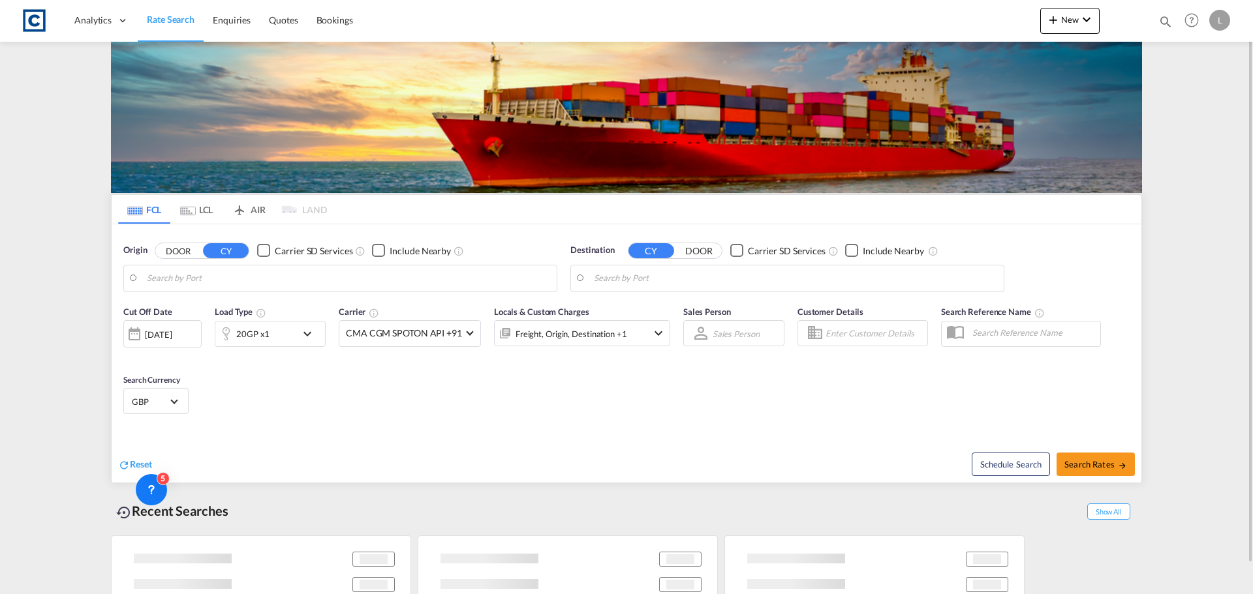
type input "GB-NG17, [GEOGRAPHIC_DATA]"
type input "[GEOGRAPHIC_DATA], LBBEY"
